Goal: Task Accomplishment & Management: Manage account settings

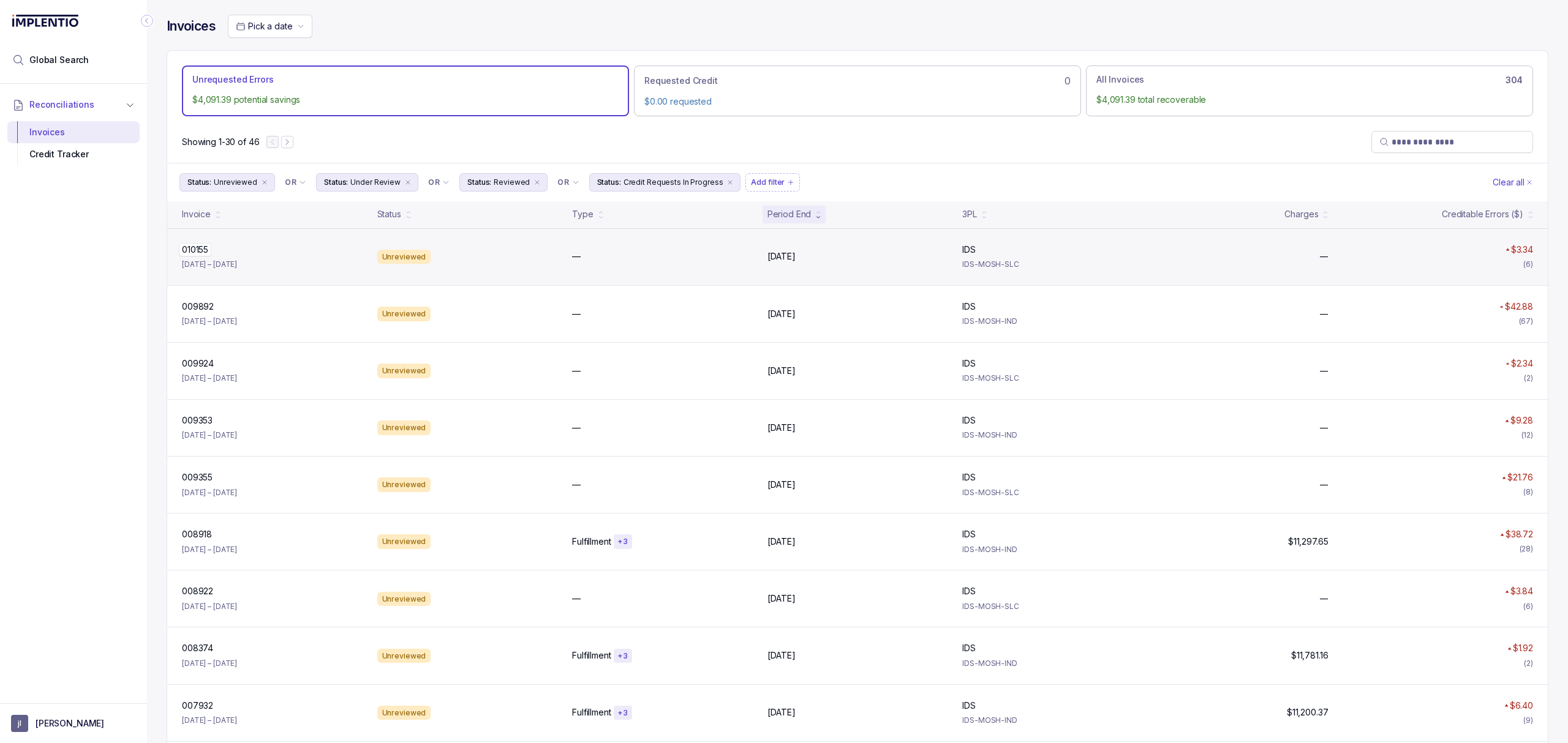
click at [186, 250] on p "010155" at bounding box center [195, 249] width 32 height 14
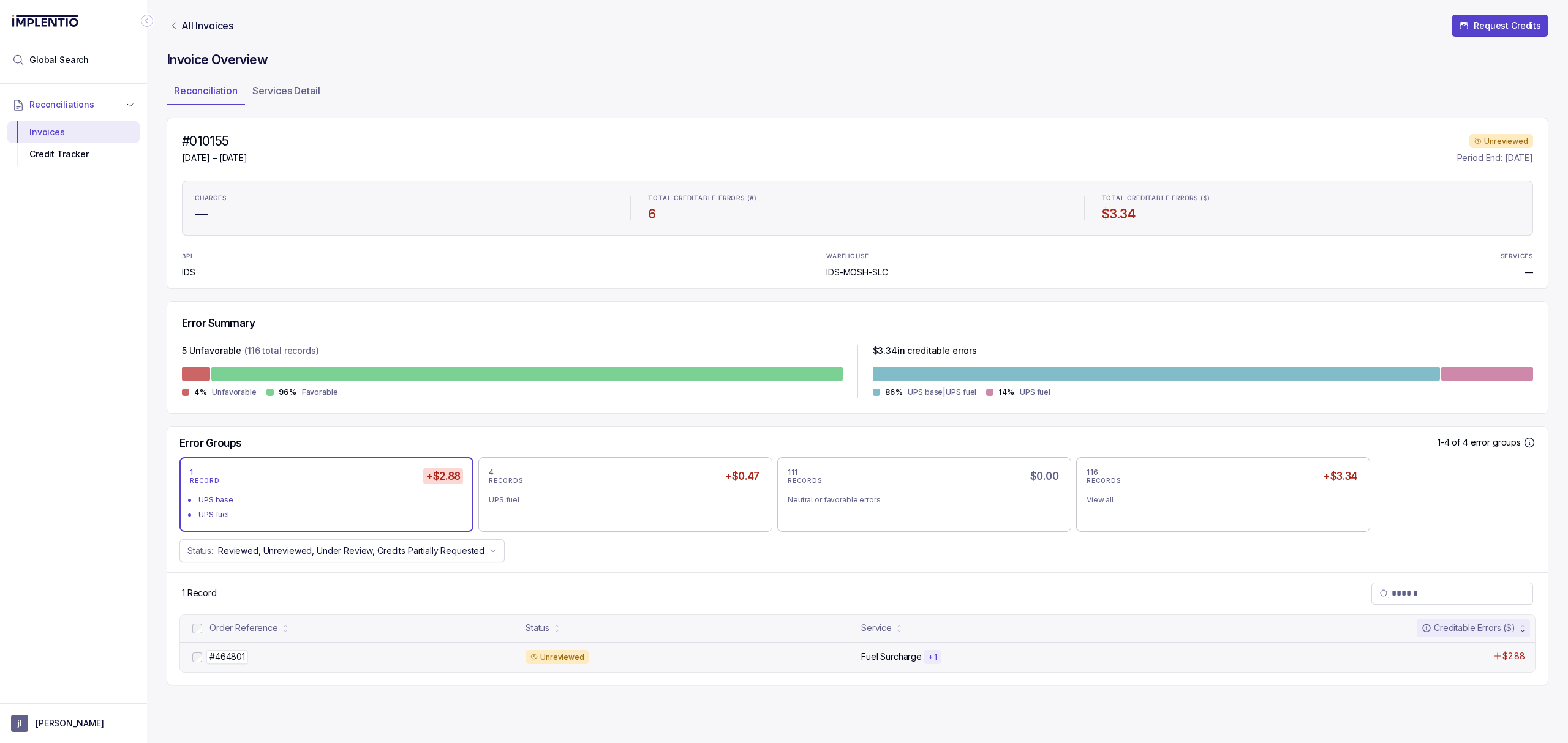
click at [234, 662] on p "#464801" at bounding box center [227, 657] width 42 height 14
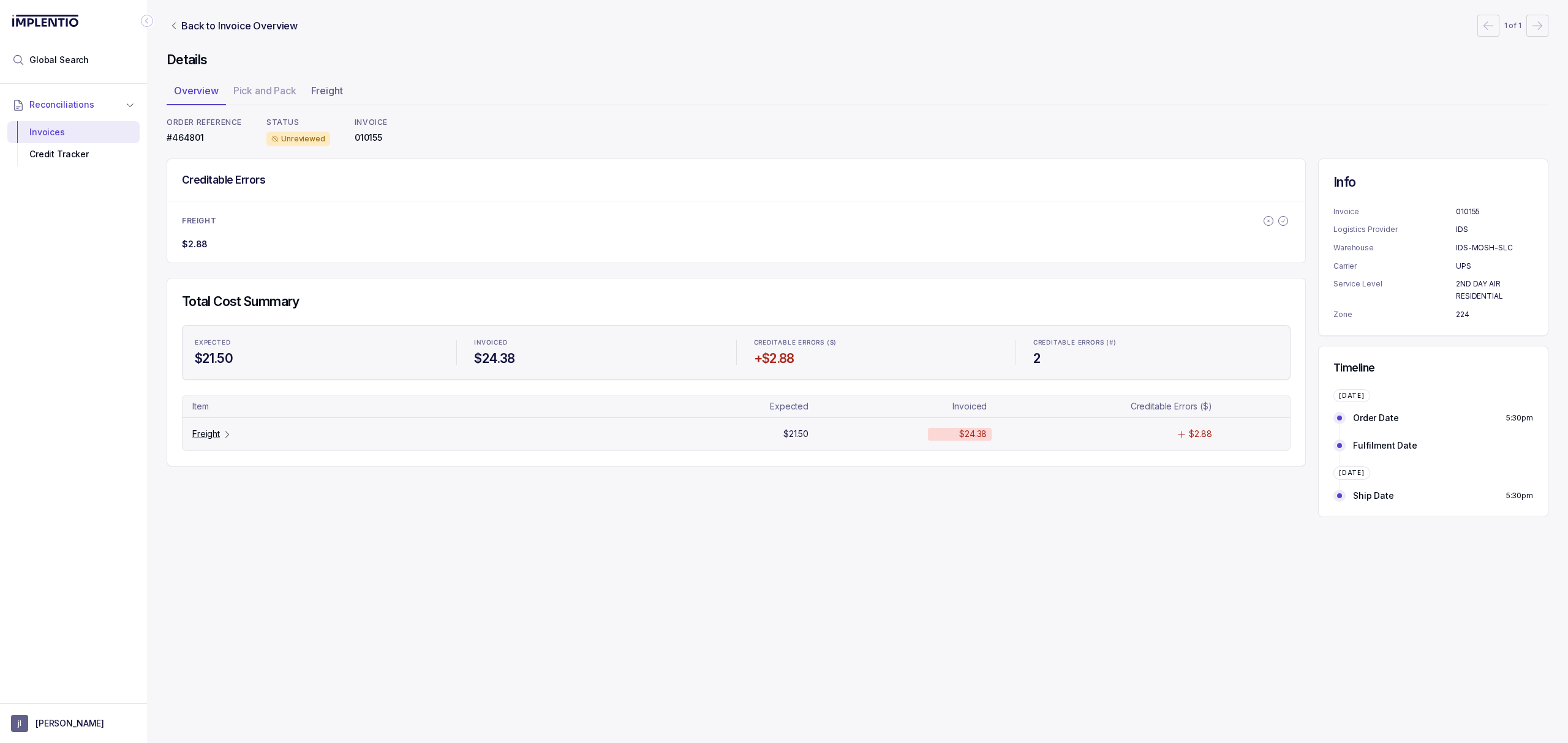
click at [203, 434] on p "Freight" at bounding box center [206, 434] width 28 height 12
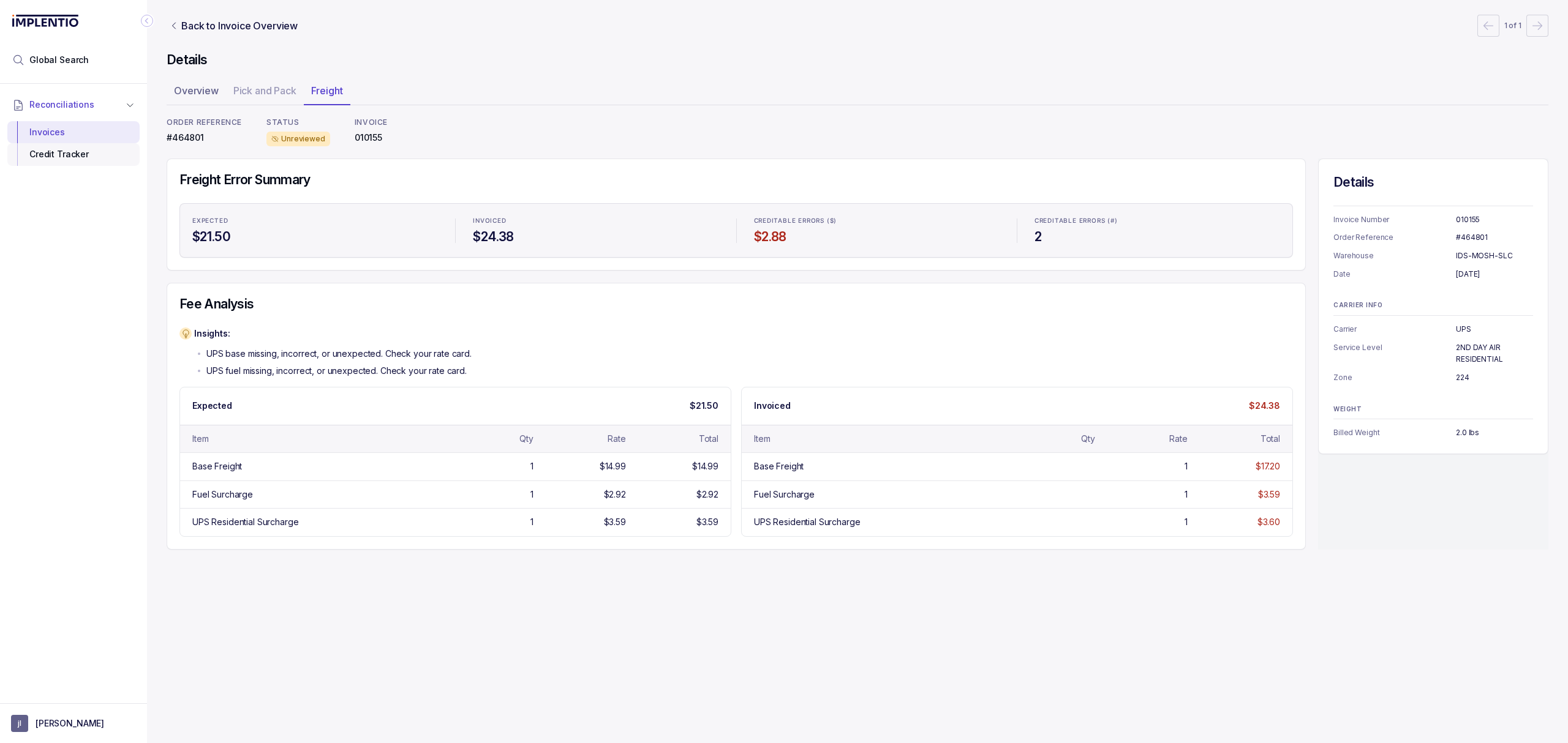
click at [88, 164] on div "Credit Tracker" at bounding box center [74, 154] width 113 height 22
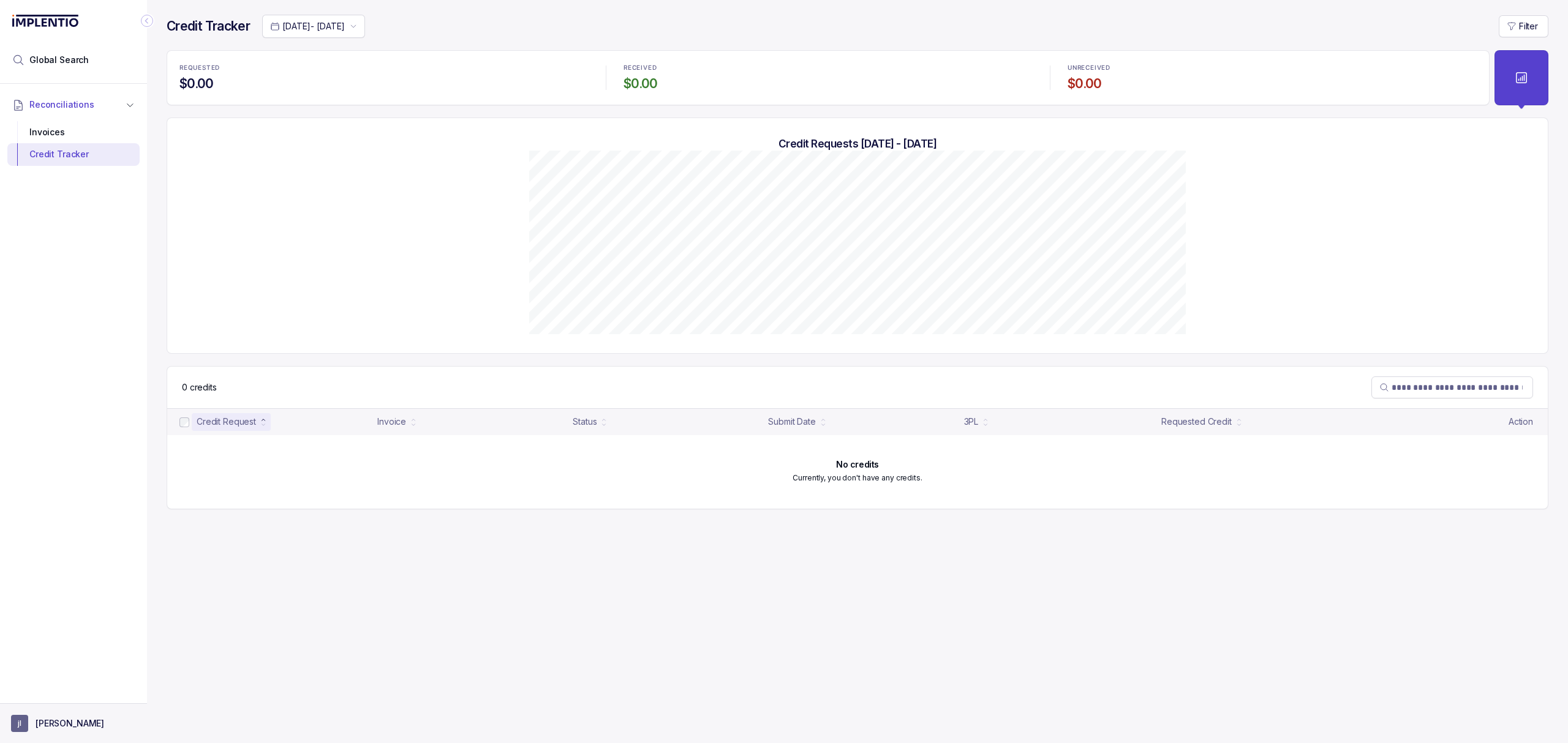
click at [38, 718] on p "[PERSON_NAME]" at bounding box center [70, 723] width 68 height 12
click at [38, 697] on p "Logout" at bounding box center [81, 696] width 102 height 12
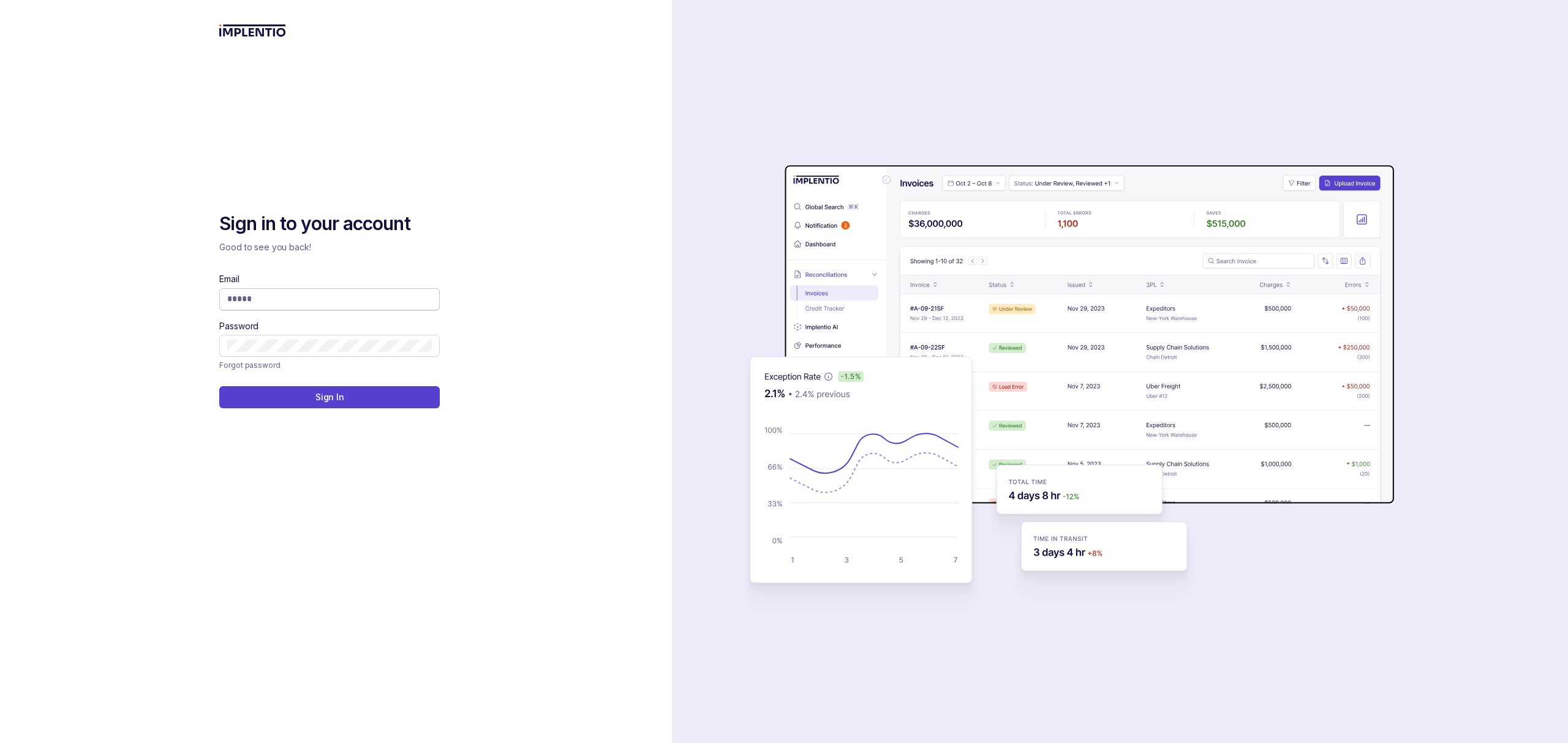
click at [259, 301] on input "Email" at bounding box center [329, 298] width 204 height 12
type input "**********"
